Goal: Task Accomplishment & Management: Manage account settings

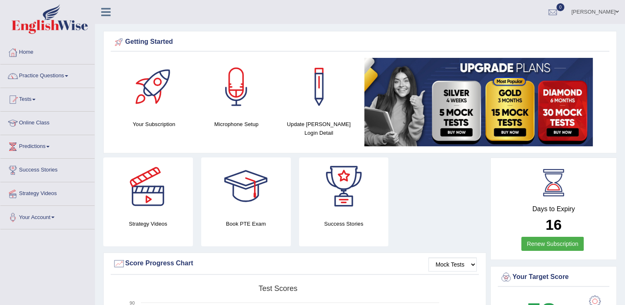
click at [68, 75] on span at bounding box center [66, 76] width 3 height 2
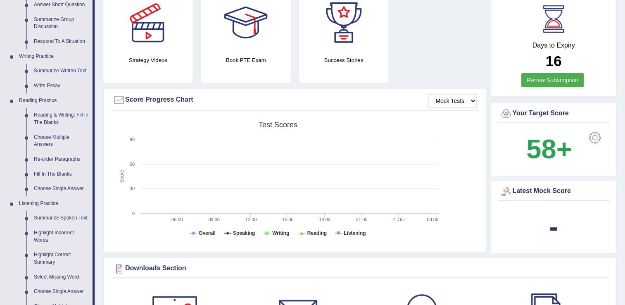
scroll to position [165, 0]
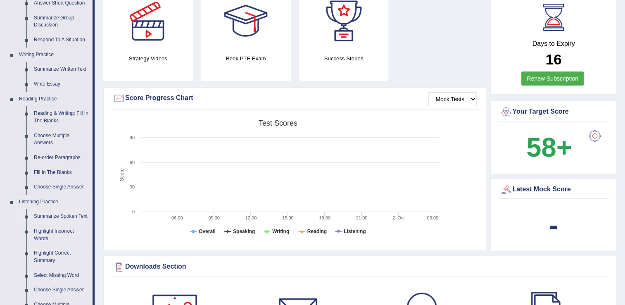
click at [62, 216] on link "Summarize Spoken Text" at bounding box center [61, 216] width 62 height 15
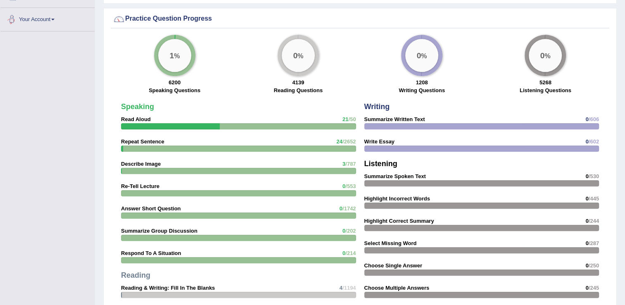
scroll to position [550, 0]
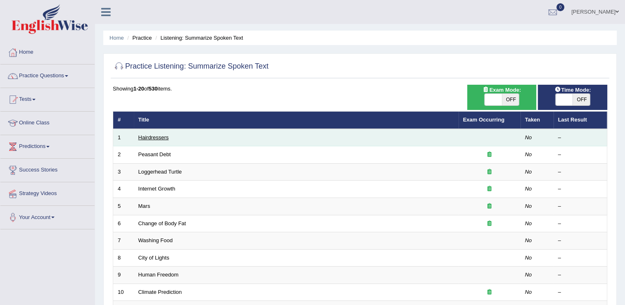
click at [150, 135] on link "Hairdressers" at bounding box center [153, 137] width 31 height 6
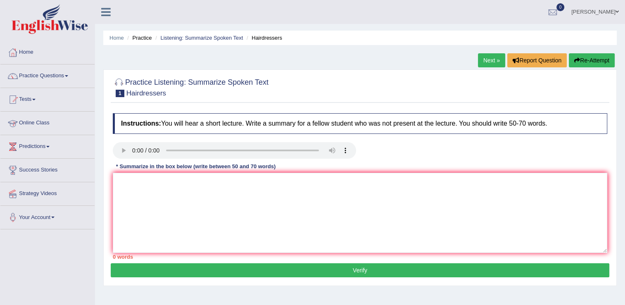
click at [73, 126] on link "Online Class" at bounding box center [47, 122] width 94 height 21
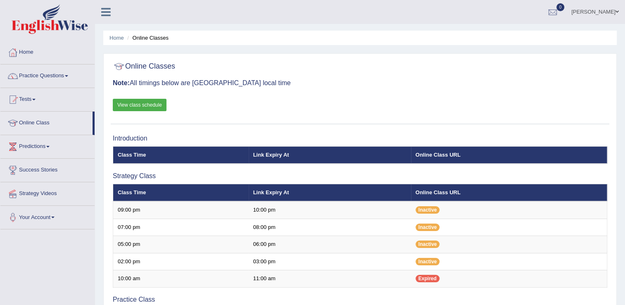
click at [135, 102] on link "View class schedule" at bounding box center [140, 105] width 54 height 12
click at [67, 75] on span at bounding box center [66, 76] width 3 height 2
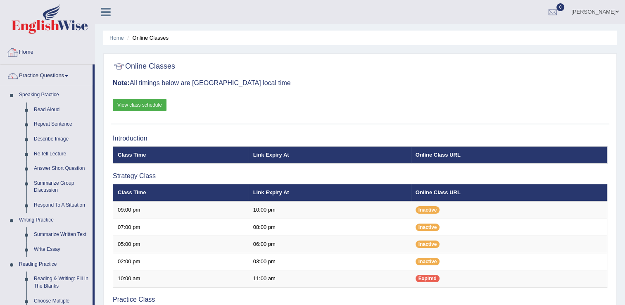
click at [29, 53] on link "Home" at bounding box center [47, 51] width 94 height 21
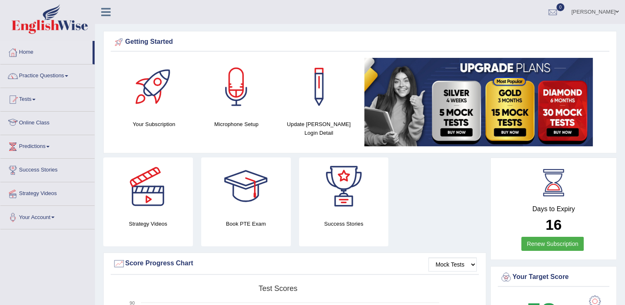
click at [61, 125] on link "Online Class" at bounding box center [47, 122] width 94 height 21
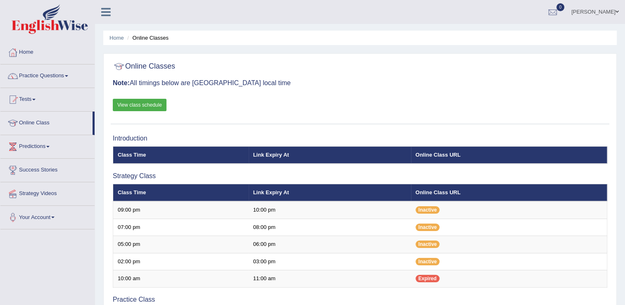
click at [140, 103] on link "View class schedule" at bounding box center [140, 105] width 54 height 12
click at [67, 75] on link "Practice Questions" at bounding box center [47, 74] width 94 height 21
click at [68, 74] on link "Practice Questions" at bounding box center [47, 74] width 94 height 21
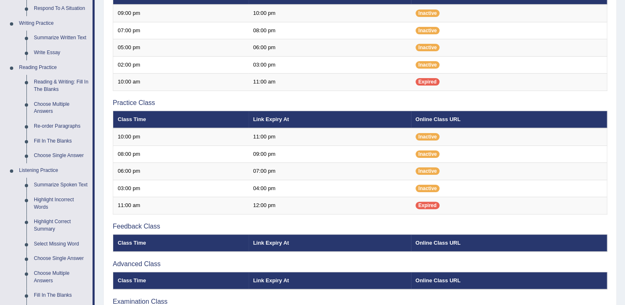
scroll to position [198, 0]
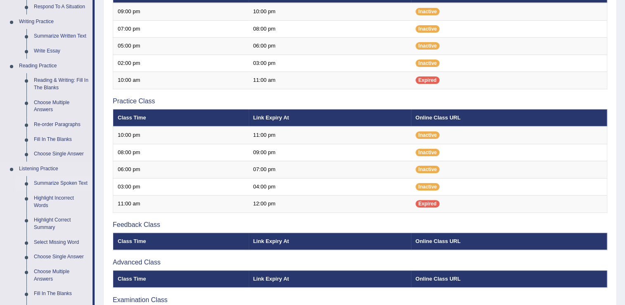
click at [73, 184] on link "Summarize Spoken Text" at bounding box center [61, 183] width 62 height 15
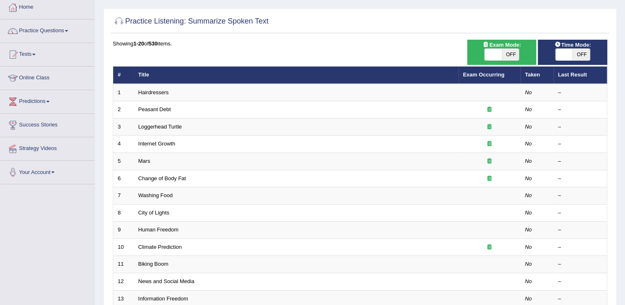
scroll to position [33, 0]
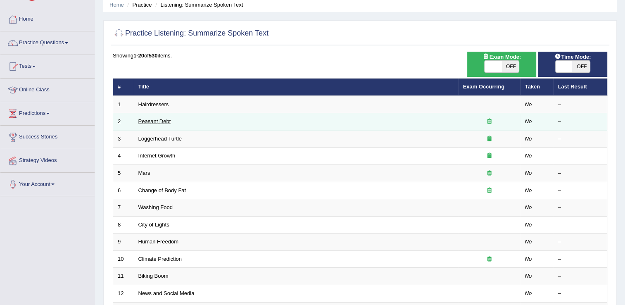
click at [153, 121] on link "Peasant Debt" at bounding box center [154, 121] width 33 height 6
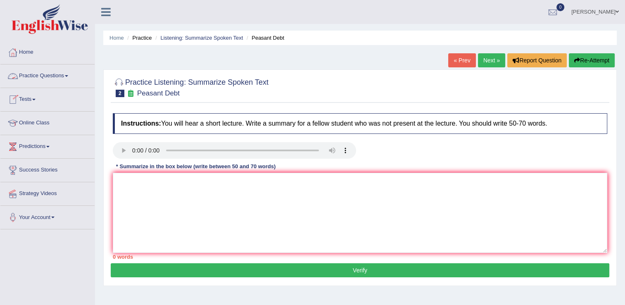
click at [66, 77] on link "Practice Questions" at bounding box center [47, 74] width 94 height 21
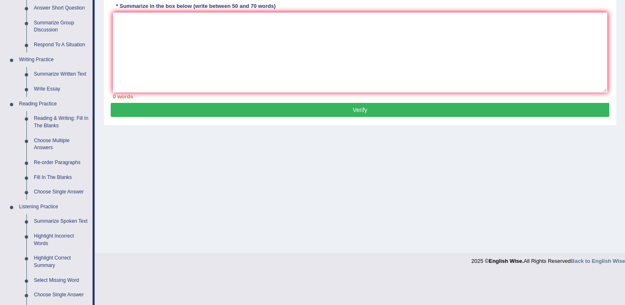
scroll to position [165, 0]
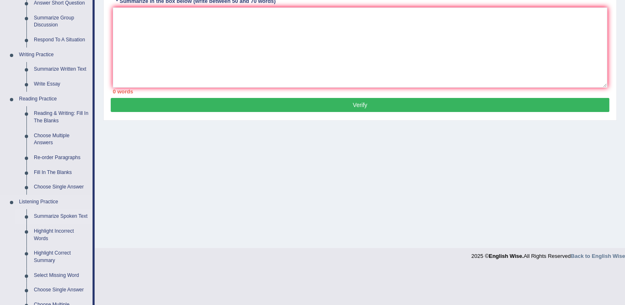
click at [71, 216] on link "Summarize Spoken Text" at bounding box center [61, 216] width 62 height 15
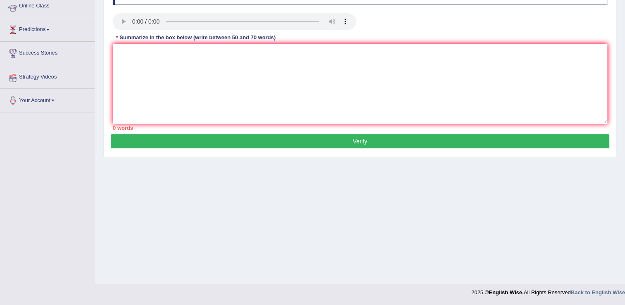
scroll to position [128, 0]
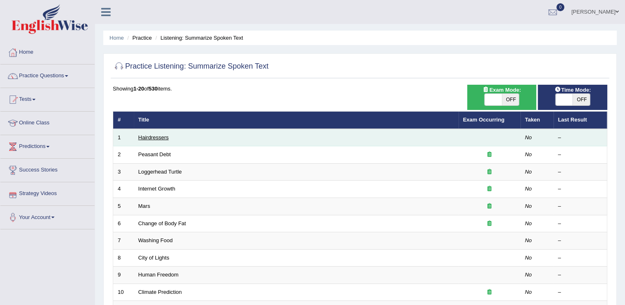
click at [160, 136] on link "Hairdressers" at bounding box center [153, 137] width 31 height 6
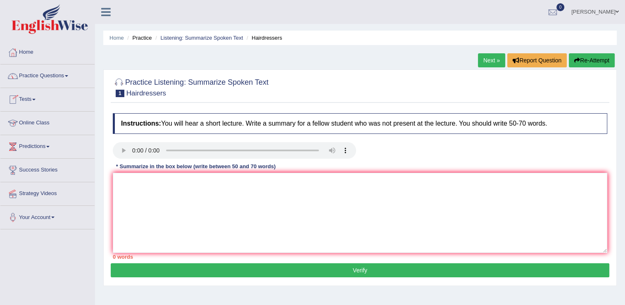
click at [54, 126] on link "Online Class" at bounding box center [47, 122] width 94 height 21
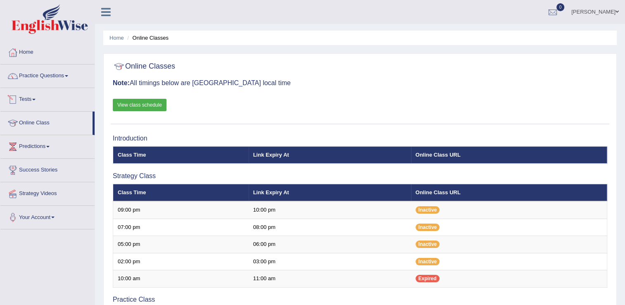
click at [131, 105] on link "View class schedule" at bounding box center [140, 105] width 54 height 12
click at [68, 76] on span at bounding box center [66, 76] width 3 height 2
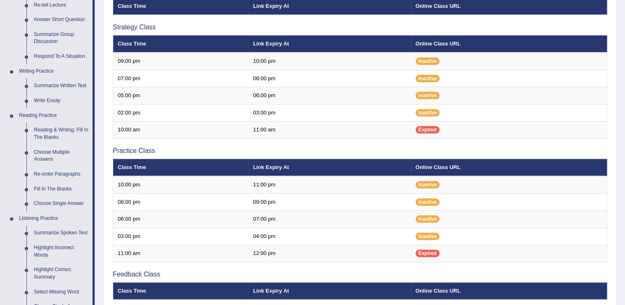
scroll to position [165, 0]
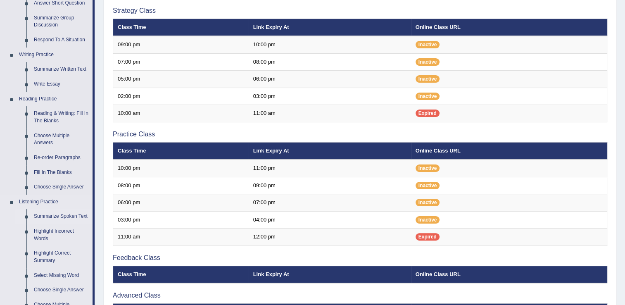
click at [81, 214] on link "Summarize Spoken Text" at bounding box center [61, 216] width 62 height 15
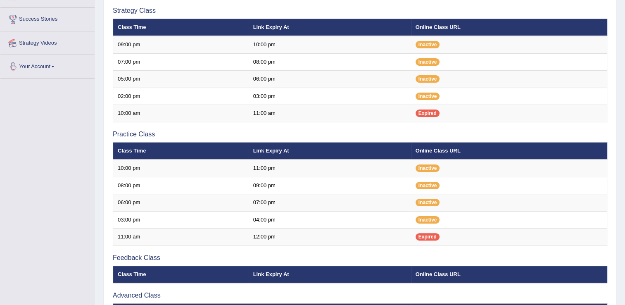
scroll to position [207, 0]
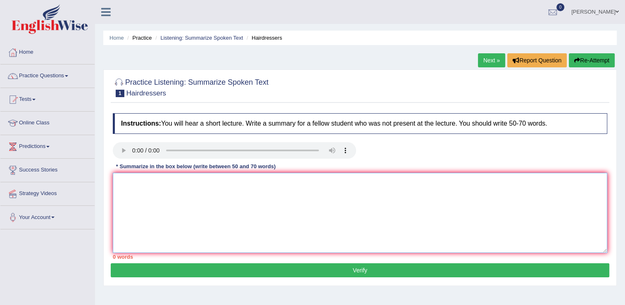
click at [178, 184] on textarea at bounding box center [360, 213] width 495 height 80
type textarea "h"
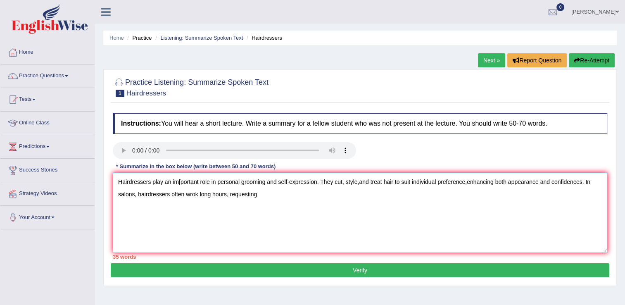
click at [178, 184] on textarea "Hairdressers play an im[portant role in personal grooming and self-expression. …" at bounding box center [360, 213] width 495 height 80
click at [165, 181] on textarea "Hairdressers play [portant role in personal grooming and self-expression. They …" at bounding box center [360, 213] width 495 height 80
click at [240, 195] on textarea "Hairdressers play important role in personal grooming and self-expression. They…" at bounding box center [360, 213] width 495 height 80
click at [573, 181] on textarea "Hairdressers play important role in personal grooming and self-expression. They…" at bounding box center [360, 213] width 495 height 80
click at [305, 195] on textarea "Hairdressers play important role in personal grooming and self-expression. They…" at bounding box center [360, 213] width 495 height 80
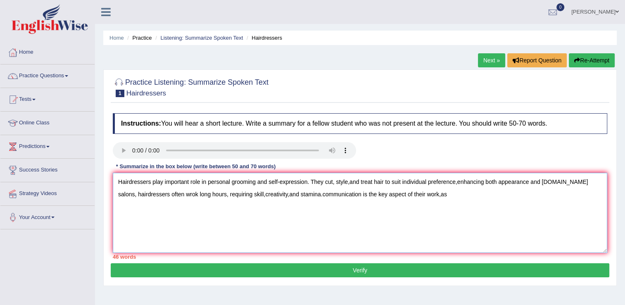
click at [305, 194] on textarea "Hairdressers play important role in personal grooming and self-expression. They…" at bounding box center [360, 213] width 495 height 80
click at [429, 194] on textarea "Hairdressers play important role in personal grooming and self-expression. They…" at bounding box center [360, 213] width 495 height 80
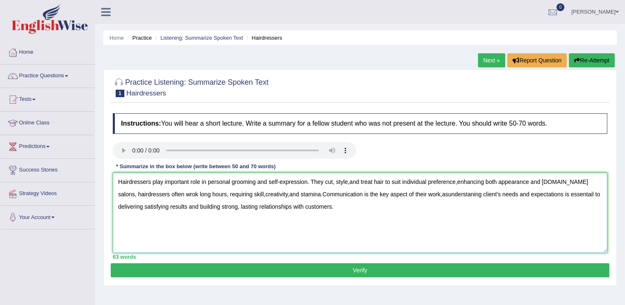
type textarea "Hairdressers play important role in personal grooming and self-expression. They…"
click at [347, 269] on button "Verify" at bounding box center [360, 270] width 499 height 14
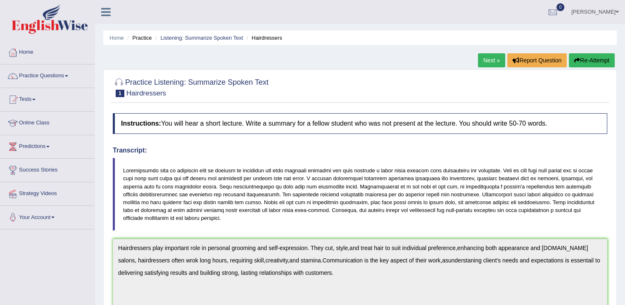
click at [489, 59] on link "Next »" at bounding box center [491, 60] width 27 height 14
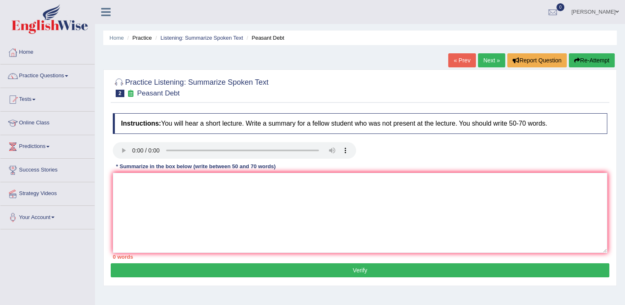
click at [479, 251] on div "Instructions: You will hear a short lecture. Write a summary for a fellow stude…" at bounding box center [360, 186] width 499 height 154
click at [35, 117] on link "Online Class" at bounding box center [47, 122] width 94 height 21
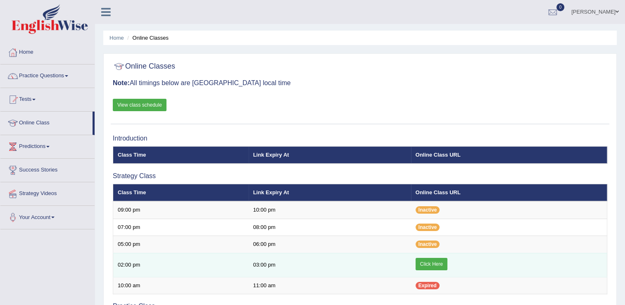
click at [434, 264] on link "Click Here" at bounding box center [432, 264] width 32 height 12
click at [428, 262] on link "Click Here" at bounding box center [432, 264] width 32 height 12
click at [438, 263] on link "Click Here" at bounding box center [432, 264] width 32 height 12
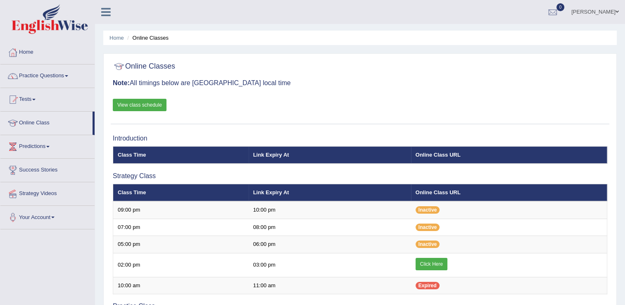
click at [614, 8] on link "Melody miki" at bounding box center [595, 10] width 60 height 21
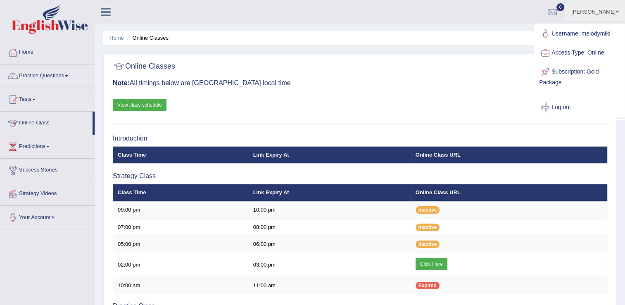
click at [561, 105] on link "Log out" at bounding box center [579, 107] width 89 height 19
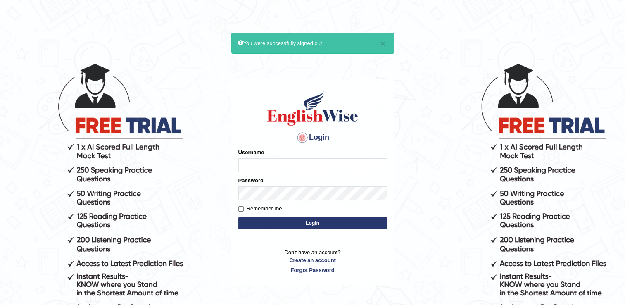
type input "melodymiki"
click at [245, 209] on label "Remember me" at bounding box center [260, 209] width 44 height 8
click at [244, 209] on input "Remember me" at bounding box center [240, 208] width 5 height 5
checkbox input "true"
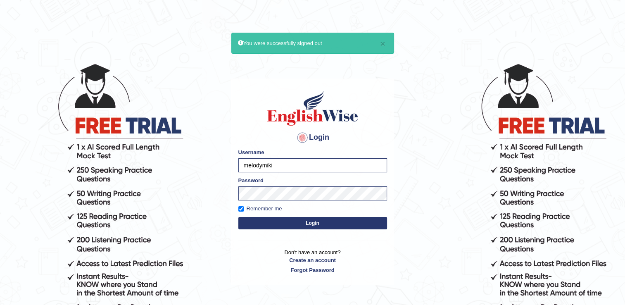
click at [316, 224] on button "Login" at bounding box center [312, 223] width 149 height 12
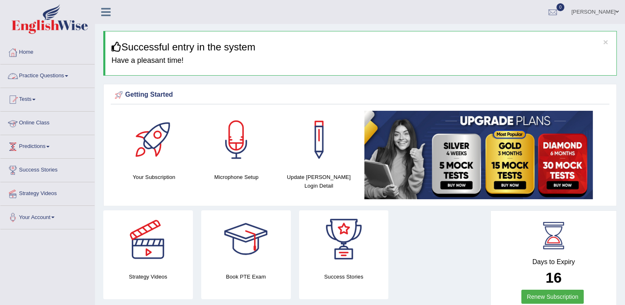
click at [46, 120] on link "Online Class" at bounding box center [47, 122] width 94 height 21
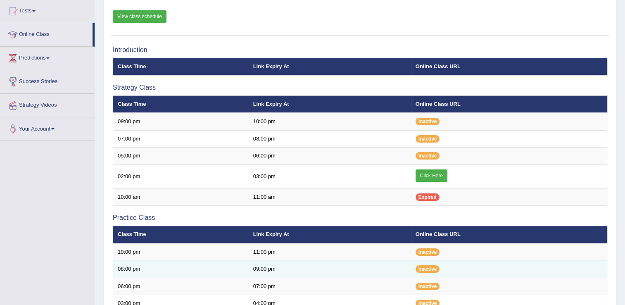
scroll to position [41, 0]
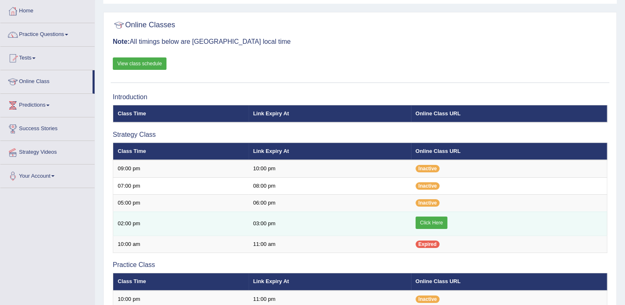
click at [428, 218] on link "Click Here" at bounding box center [432, 222] width 32 height 12
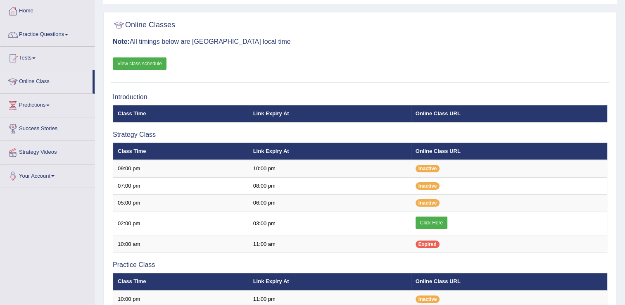
scroll to position [41, 0]
click at [69, 36] on link "Practice Questions" at bounding box center [47, 33] width 94 height 21
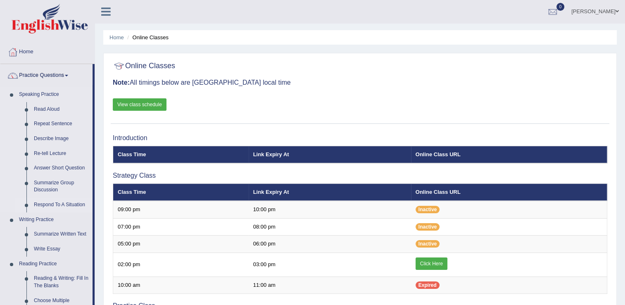
scroll to position [0, 0]
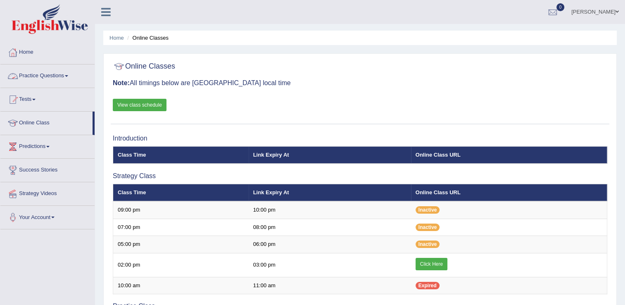
click at [71, 74] on link "Practice Questions" at bounding box center [47, 74] width 94 height 21
click at [68, 75] on span at bounding box center [66, 76] width 3 height 2
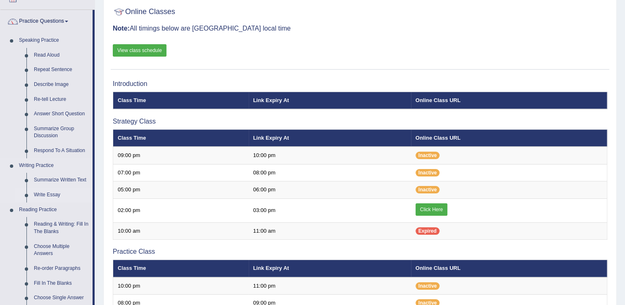
scroll to position [35, 0]
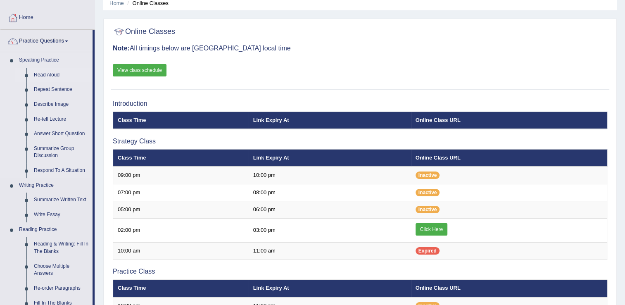
click at [43, 77] on link "Read Aloud" at bounding box center [61, 75] width 62 height 15
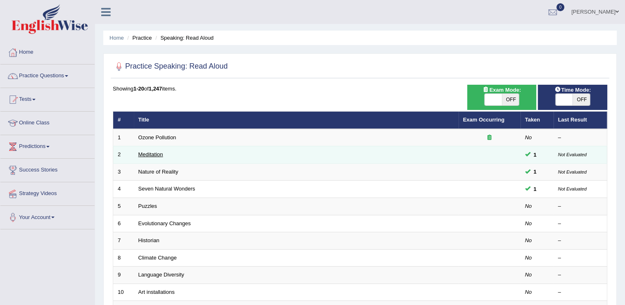
click at [154, 155] on link "Meditation" at bounding box center [150, 154] width 25 height 6
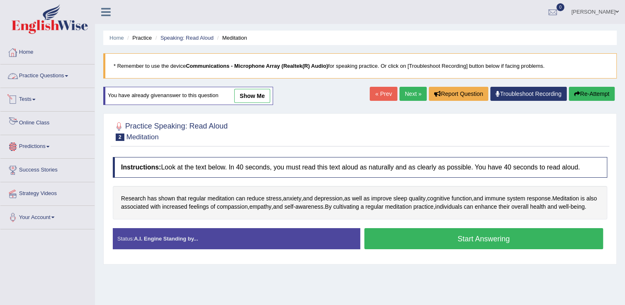
click at [48, 126] on link "Online Class" at bounding box center [47, 122] width 94 height 21
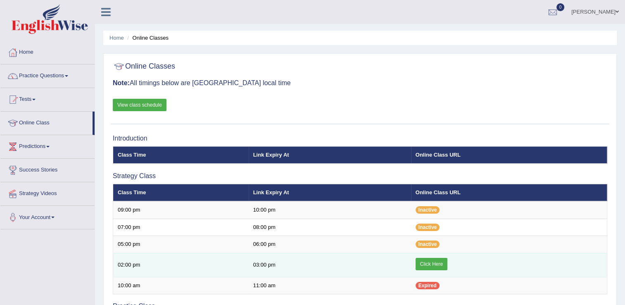
click at [433, 264] on link "Click Here" at bounding box center [432, 264] width 32 height 12
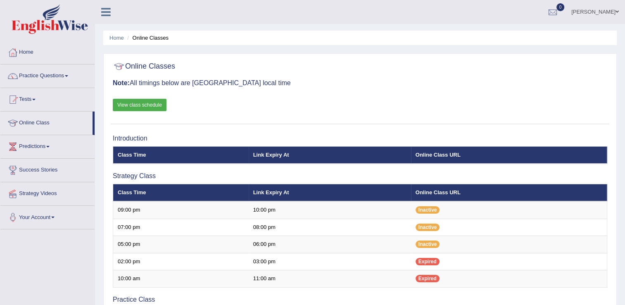
click at [126, 103] on link "View class schedule" at bounding box center [140, 105] width 54 height 12
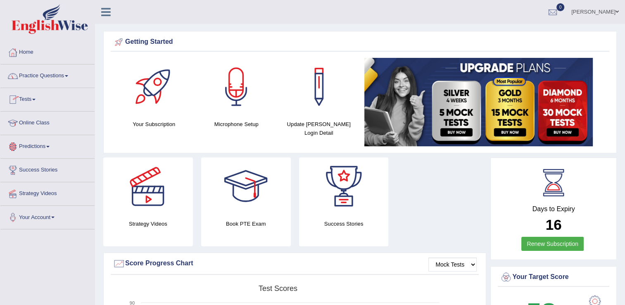
click at [58, 126] on link "Online Class" at bounding box center [47, 122] width 94 height 21
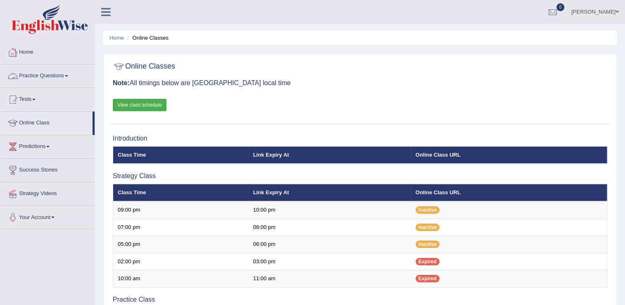
click at [142, 101] on link "View class schedule" at bounding box center [140, 105] width 54 height 12
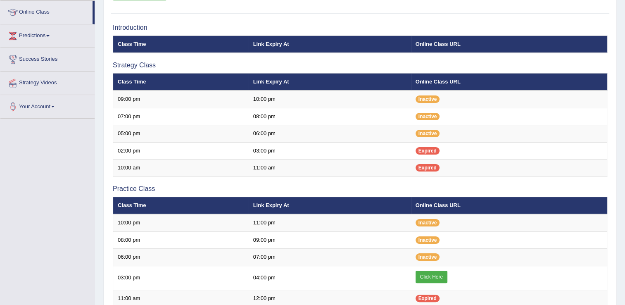
scroll to position [101, 0]
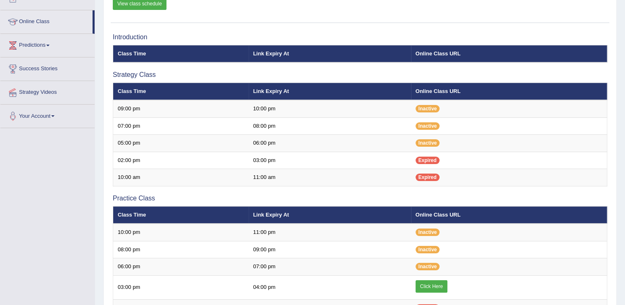
click at [55, 115] on span at bounding box center [52, 116] width 3 height 2
click at [57, 112] on link "Your Account" at bounding box center [47, 115] width 94 height 21
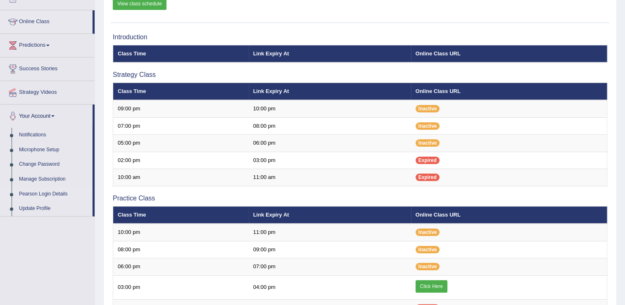
click at [56, 193] on link "Pearson Login Details" at bounding box center [53, 194] width 77 height 15
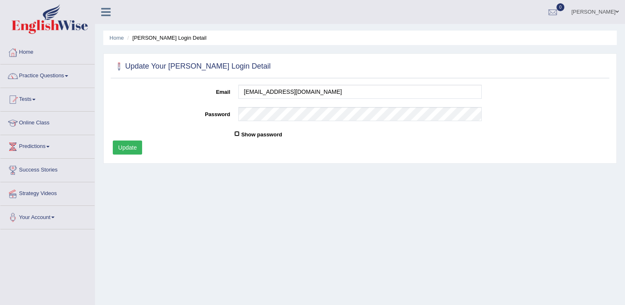
click at [236, 131] on input "Show password" at bounding box center [236, 133] width 5 height 5
checkbox input "true"
click at [133, 146] on button "Update" at bounding box center [127, 147] width 29 height 14
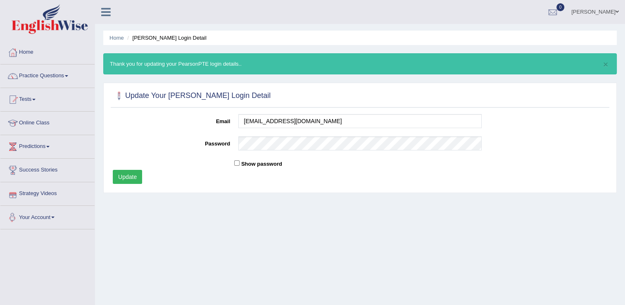
click at [58, 215] on link "Your Account" at bounding box center [47, 216] width 94 height 21
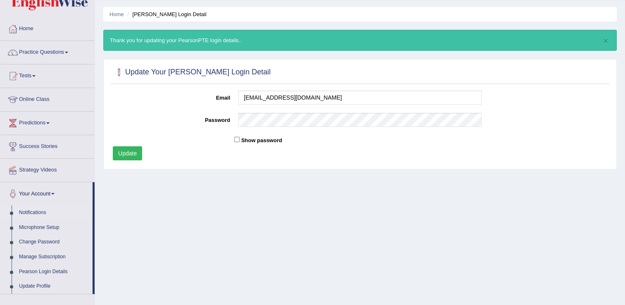
scroll to position [41, 0]
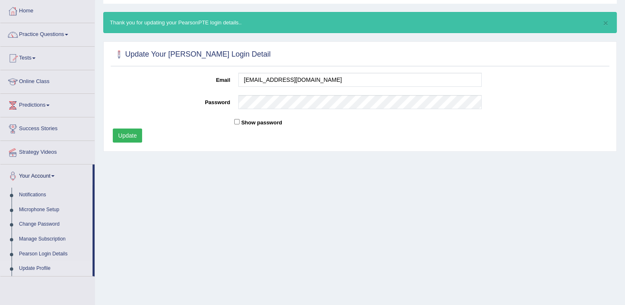
click at [48, 267] on link "Update Profile" at bounding box center [53, 268] width 77 height 15
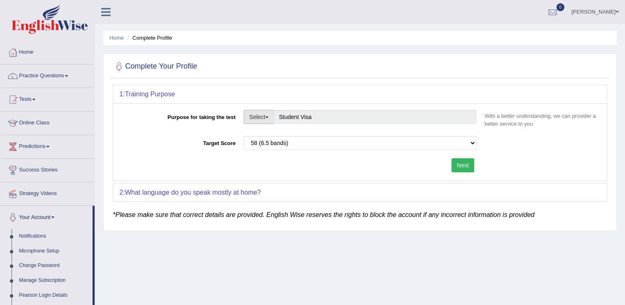
click at [269, 118] on button "Select" at bounding box center [259, 117] width 30 height 14
click at [458, 163] on button "Next" at bounding box center [463, 165] width 23 height 14
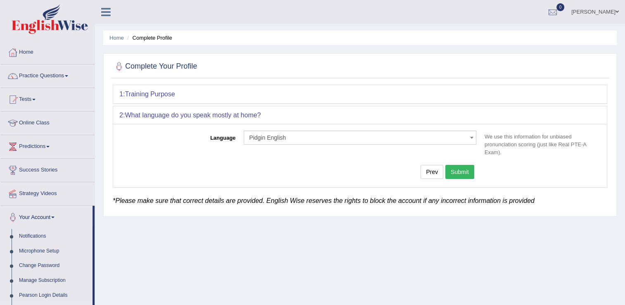
click at [616, 10] on span at bounding box center [617, 11] width 3 height 5
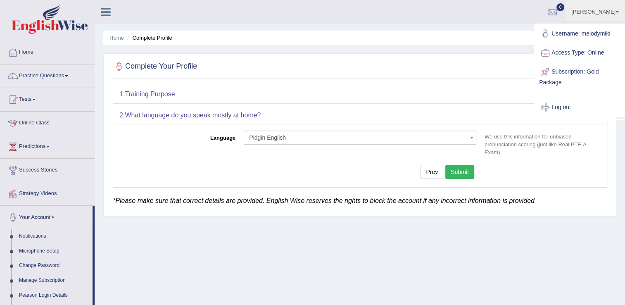
click at [566, 52] on link "Access Type: Online" at bounding box center [579, 52] width 89 height 19
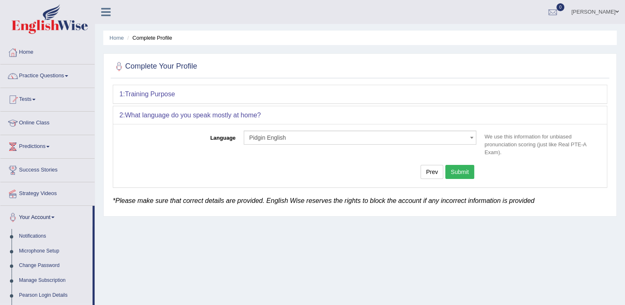
click at [432, 6] on ul "[PERSON_NAME] Toggle navigation Username: melodymiki Access Type: Online Subscr…" at bounding box center [439, 12] width 371 height 24
click at [53, 124] on link "Online Class" at bounding box center [47, 122] width 94 height 21
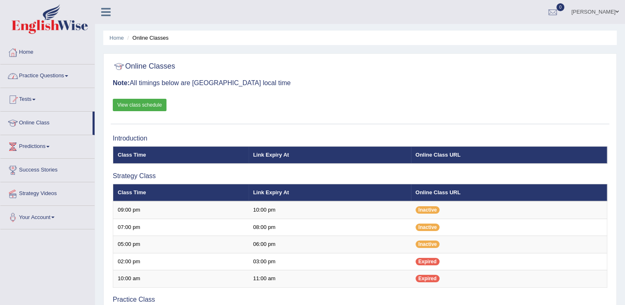
click at [67, 73] on link "Practice Questions" at bounding box center [47, 74] width 94 height 21
drag, startPoint x: 218, startPoint y: 150, endPoint x: 213, endPoint y: 147, distance: 5.4
click at [217, 150] on th "Class Time" at bounding box center [181, 154] width 136 height 17
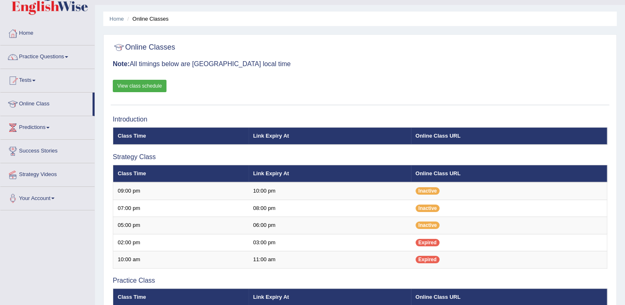
scroll to position [19, 0]
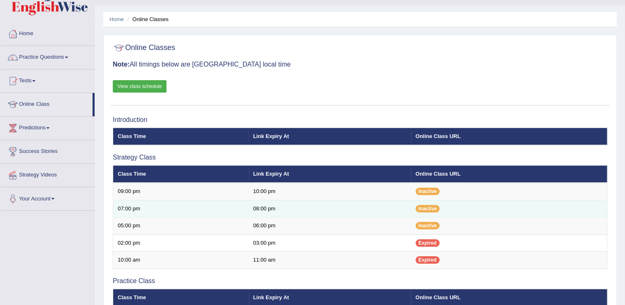
scroll to position [101, 0]
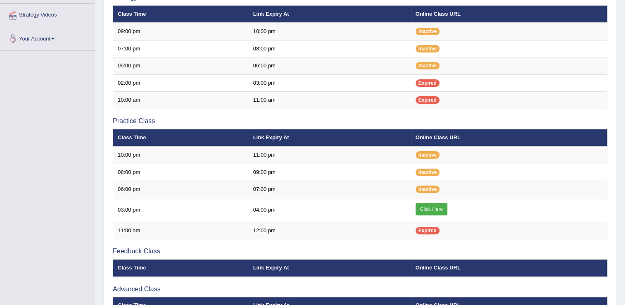
scroll to position [184, 0]
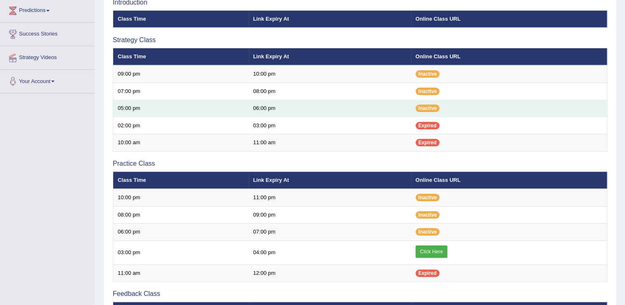
scroll to position [104, 0]
